Goal: Task Accomplishment & Management: Complete application form

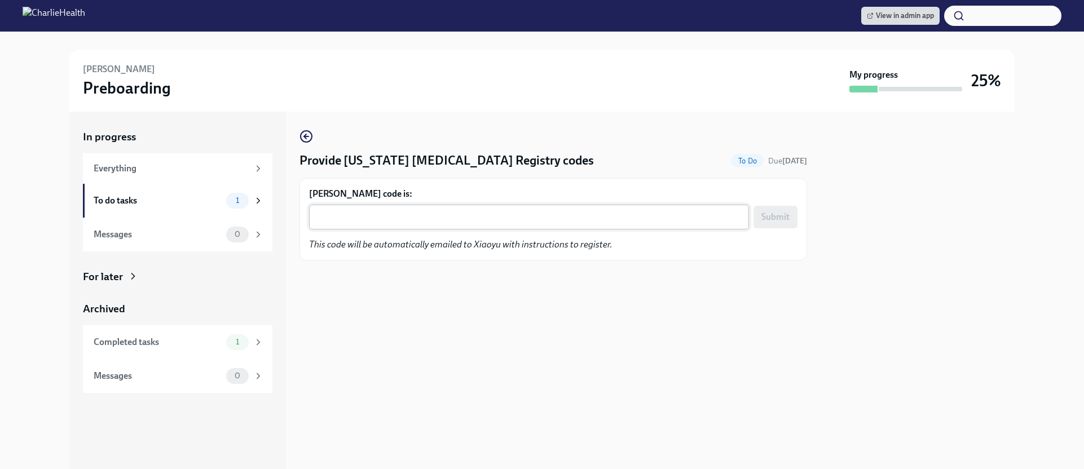
click at [509, 222] on textarea "[PERSON_NAME] code is:" at bounding box center [529, 217] width 426 height 14
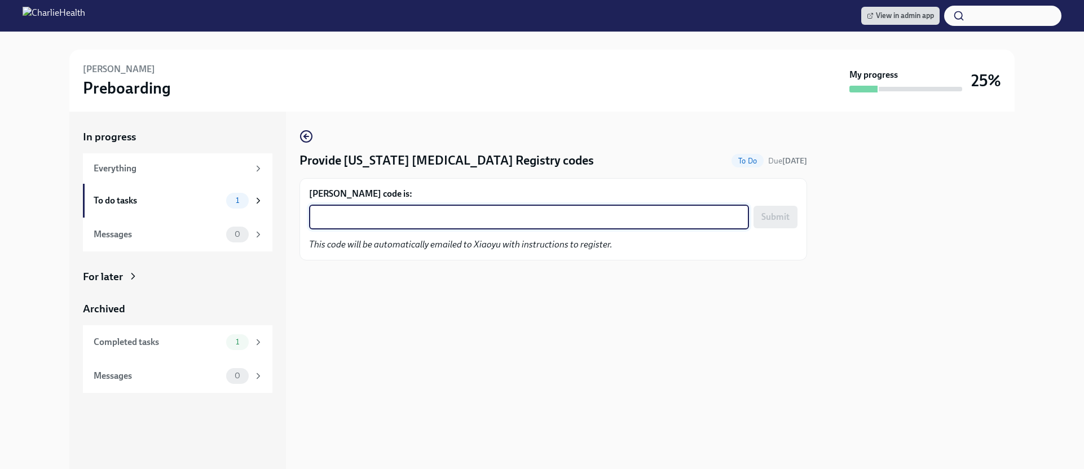
paste textarea "8UZ6RDPN3XNO"
type textarea "8UZ6RDPN3XNO"
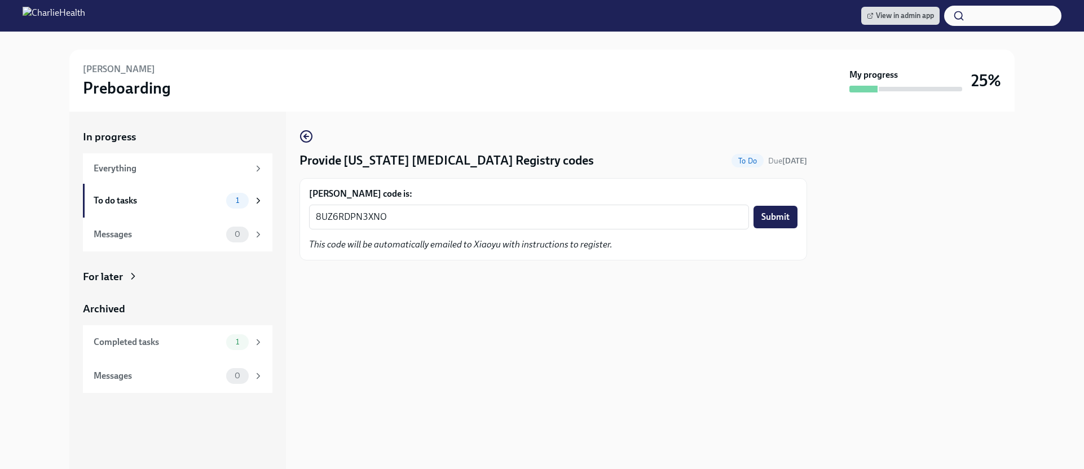
click at [782, 217] on span "Submit" at bounding box center [775, 217] width 28 height 11
click at [457, 215] on textarea "[PERSON_NAME] code is:" at bounding box center [529, 217] width 426 height 14
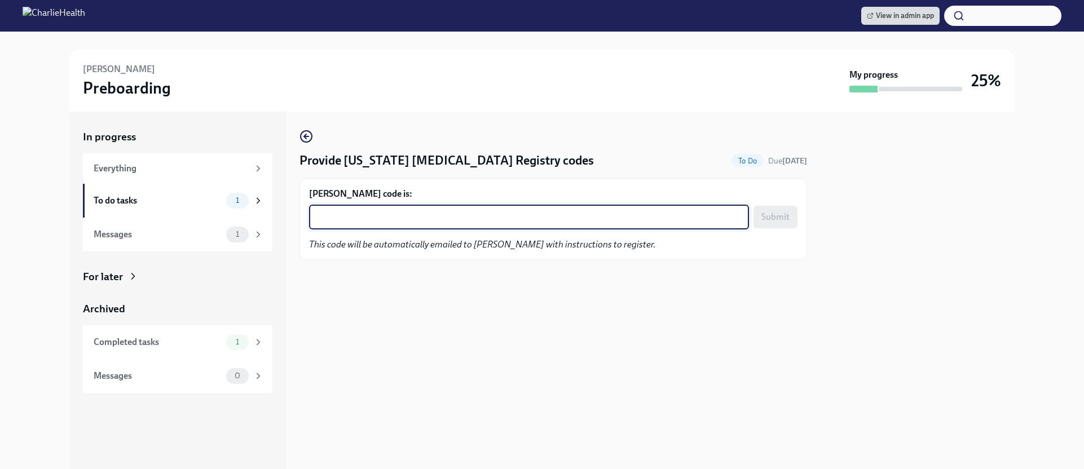
paste textarea "6MHPS8CM6VZ2"
type textarea "6MHPS8CM6VZ2"
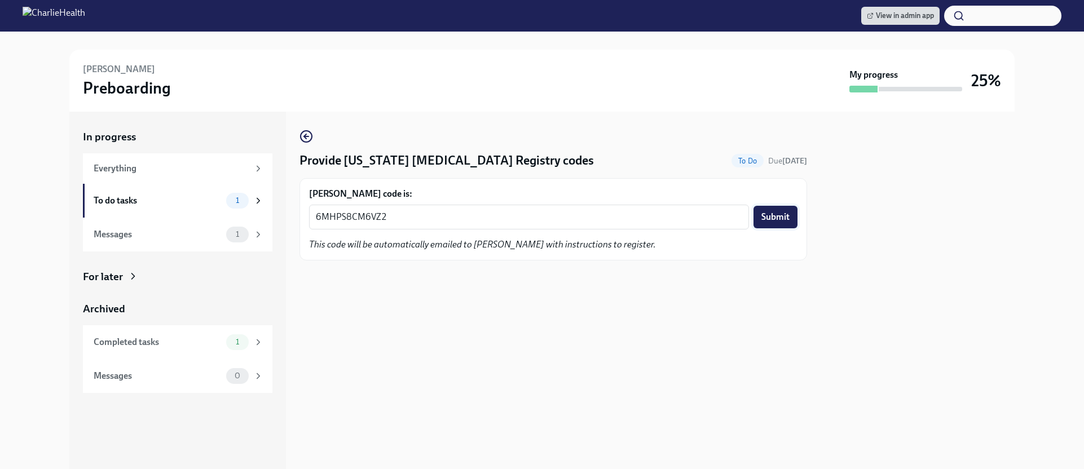
click at [795, 215] on button "Submit" at bounding box center [776, 217] width 44 height 23
